Goal: Check status: Check status

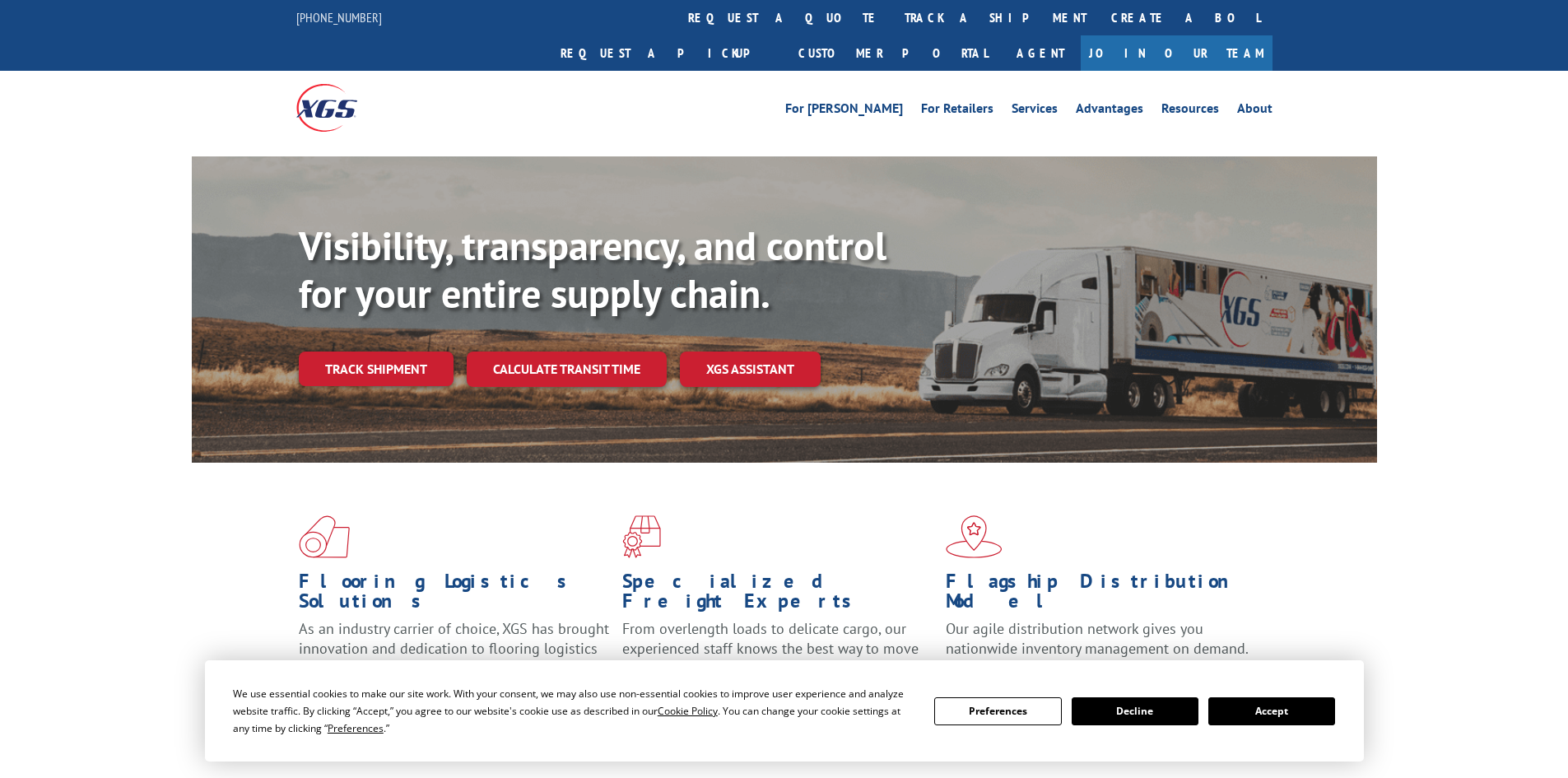
drag, startPoint x: 1278, startPoint y: 704, endPoint x: 1289, endPoint y: 691, distance: 17.0
click at [1282, 699] on button "Accept" at bounding box center [1271, 711] width 127 height 28
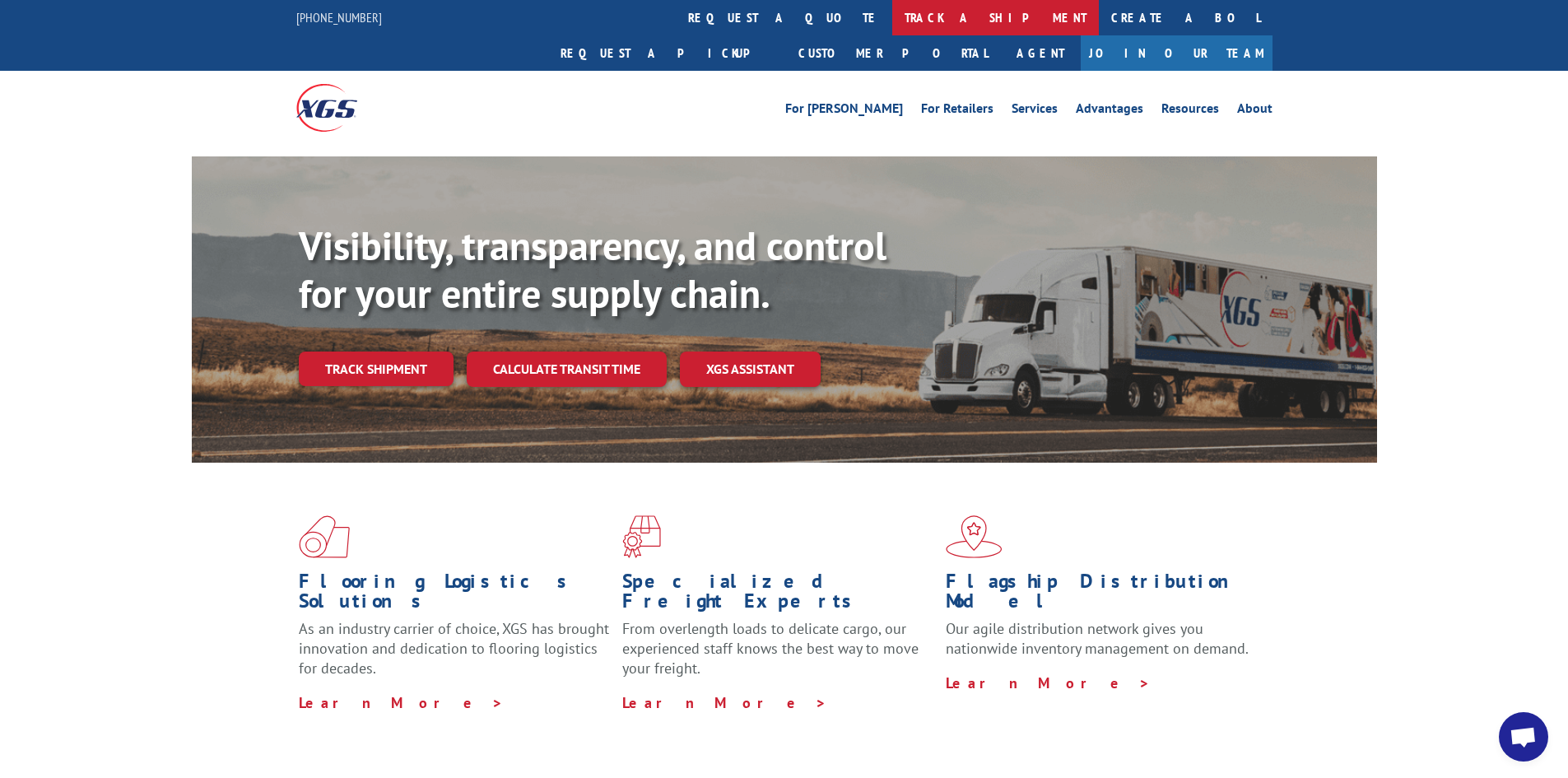
click at [893, 23] on link "track a shipment" at bounding box center [996, 17] width 207 height 35
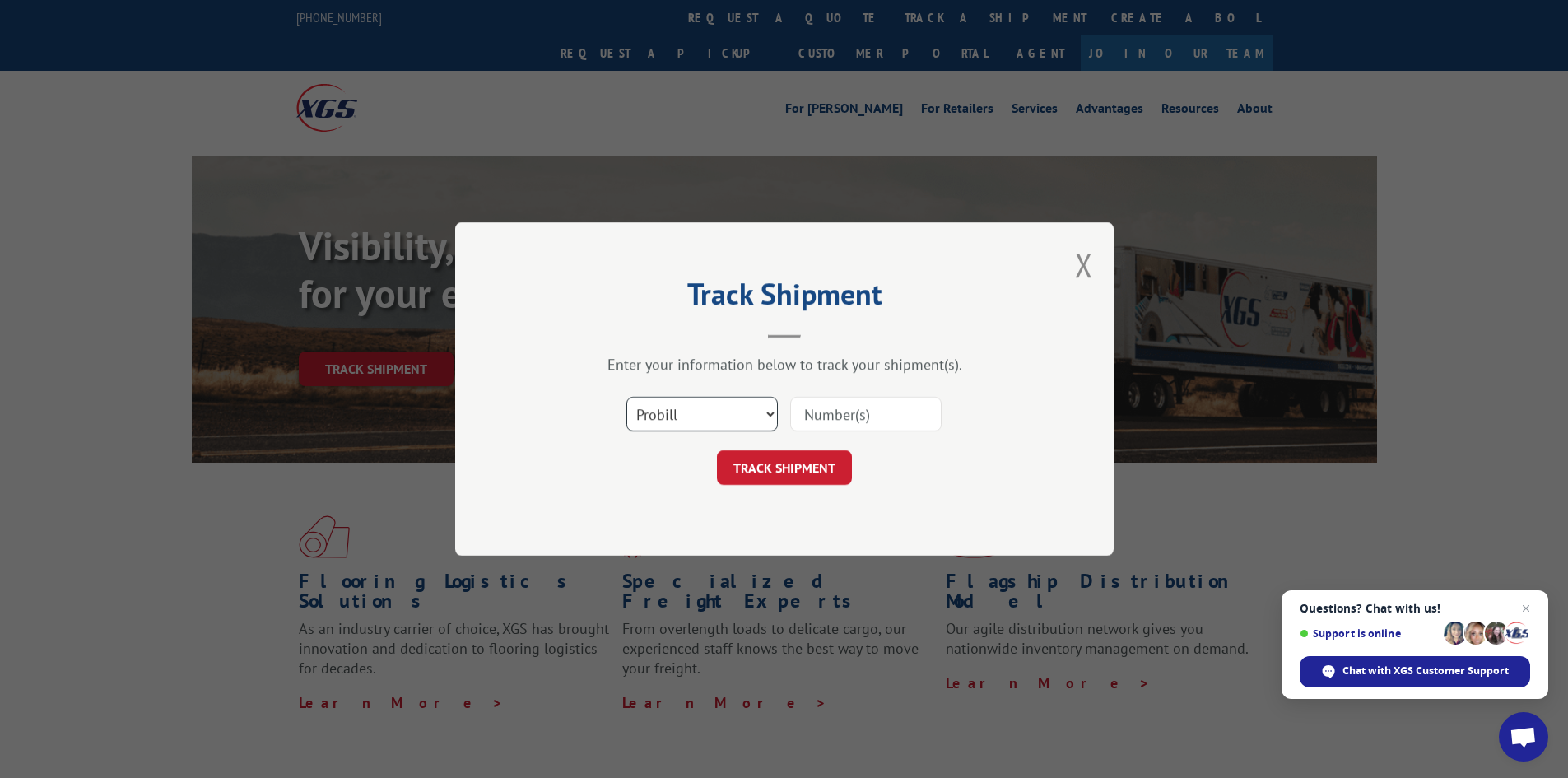
click at [744, 400] on select "Select category... Probill BOL PO" at bounding box center [702, 413] width 152 height 35
select select "bol"
click at [626, 396] on select "Select category... Probill BOL PO" at bounding box center [702, 413] width 152 height 35
click at [828, 423] on input at bounding box center [866, 413] width 152 height 35
paste input "7043970"
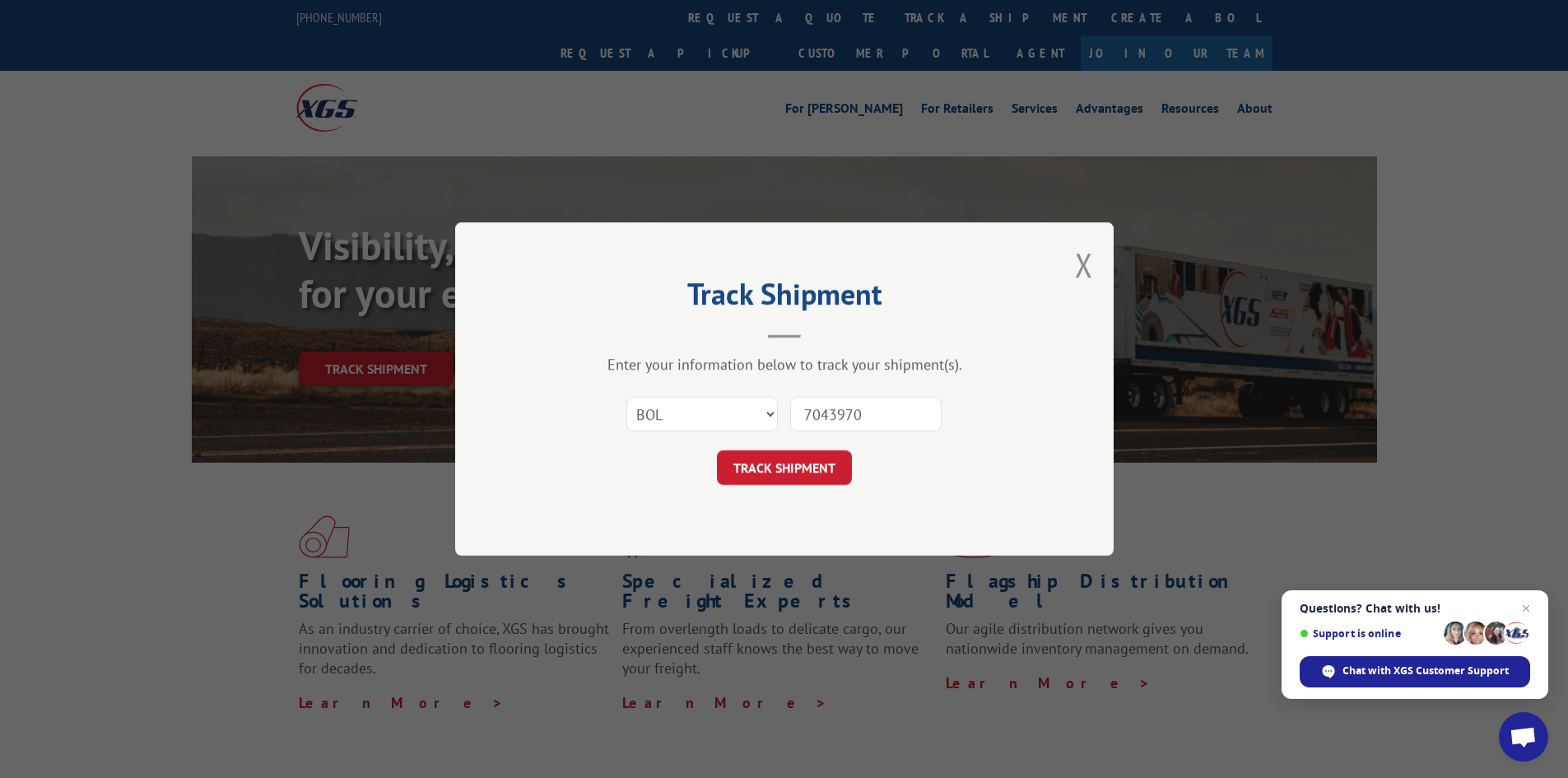
type input "7043970"
click at [717, 450] on button "TRACK SHIPMENT" at bounding box center [784, 467] width 135 height 35
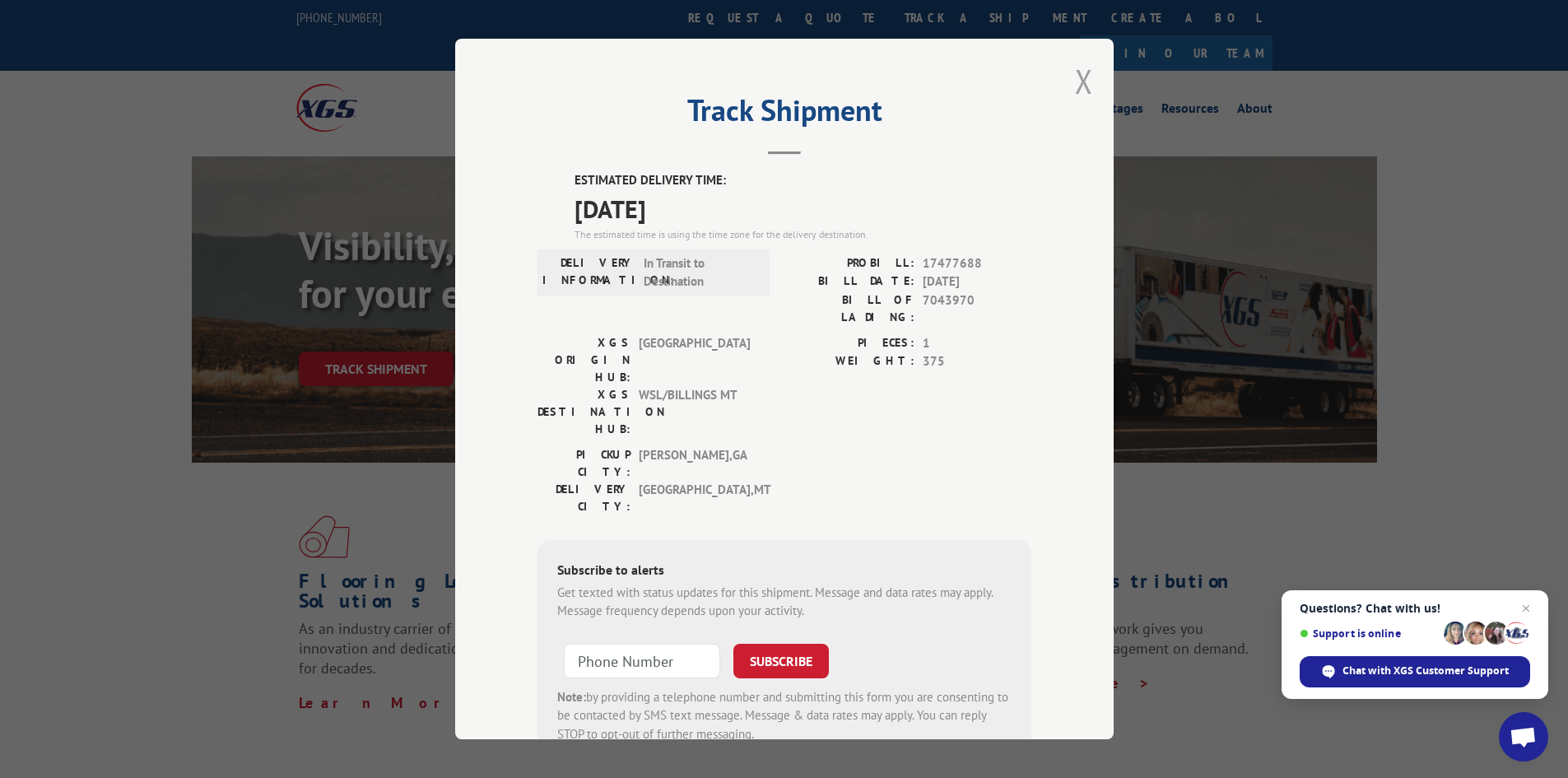
click at [1078, 85] on button "Close modal" at bounding box center [1085, 81] width 18 height 44
